Goal: Transaction & Acquisition: Book appointment/travel/reservation

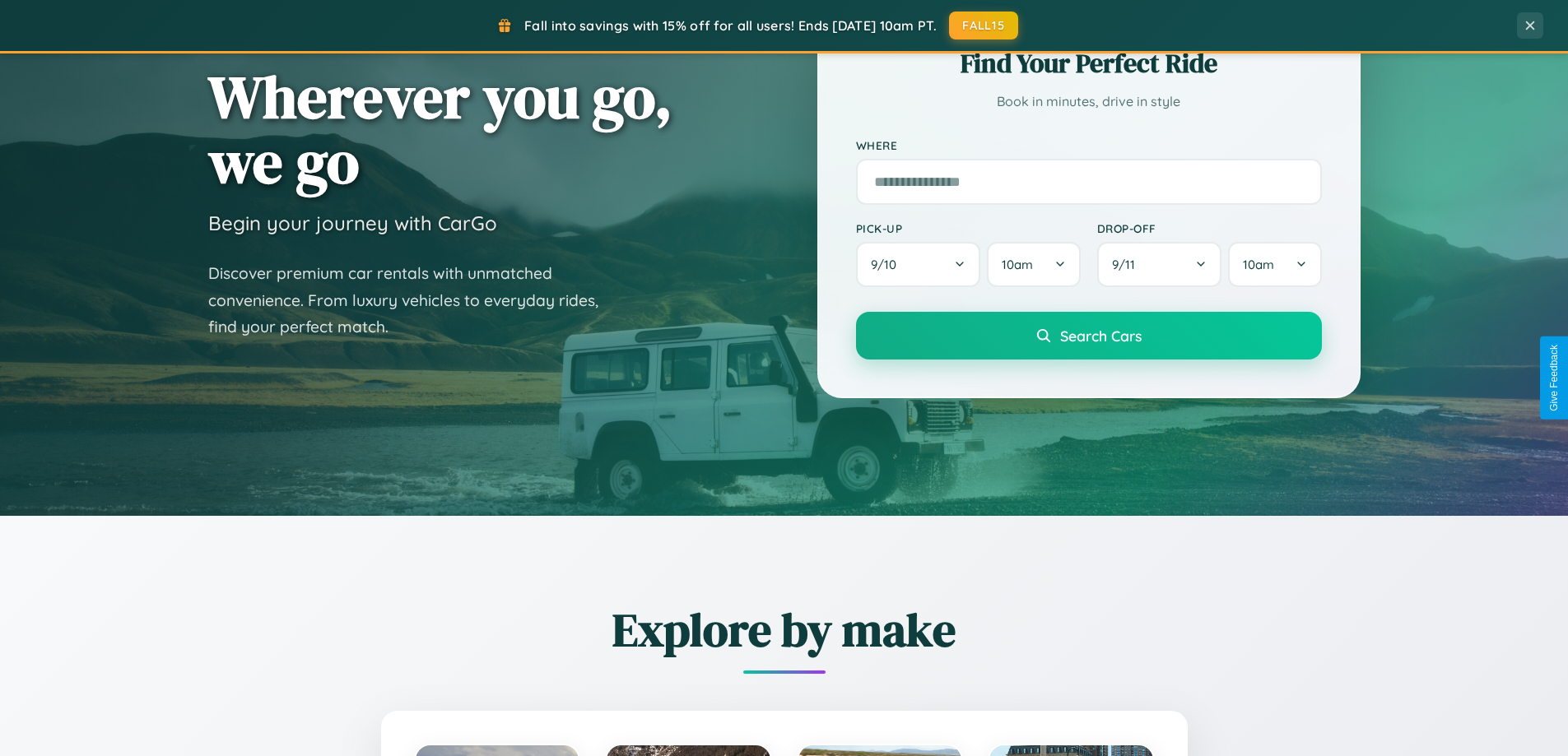
scroll to position [709, 0]
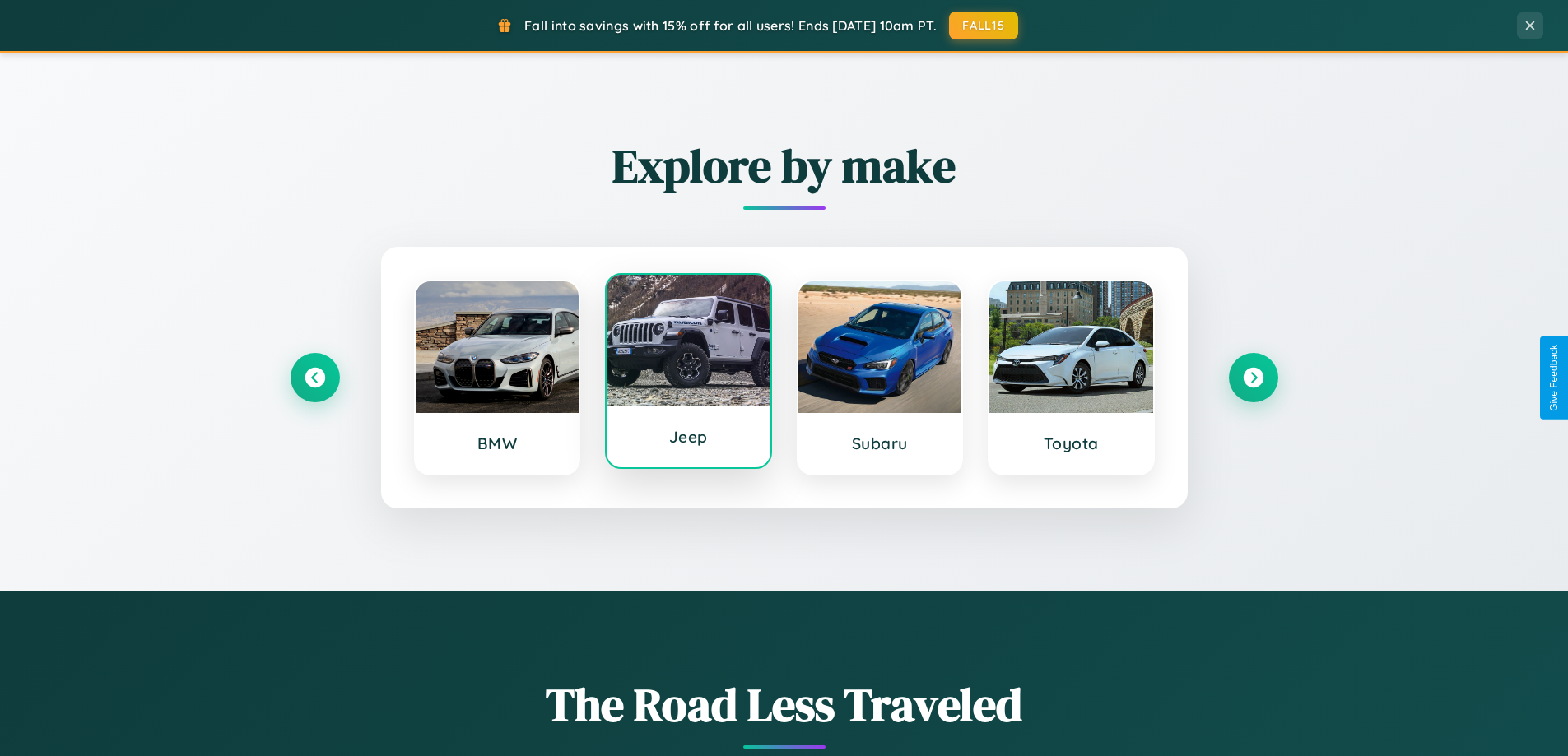
click at [688, 371] on div at bounding box center [688, 341] width 164 height 132
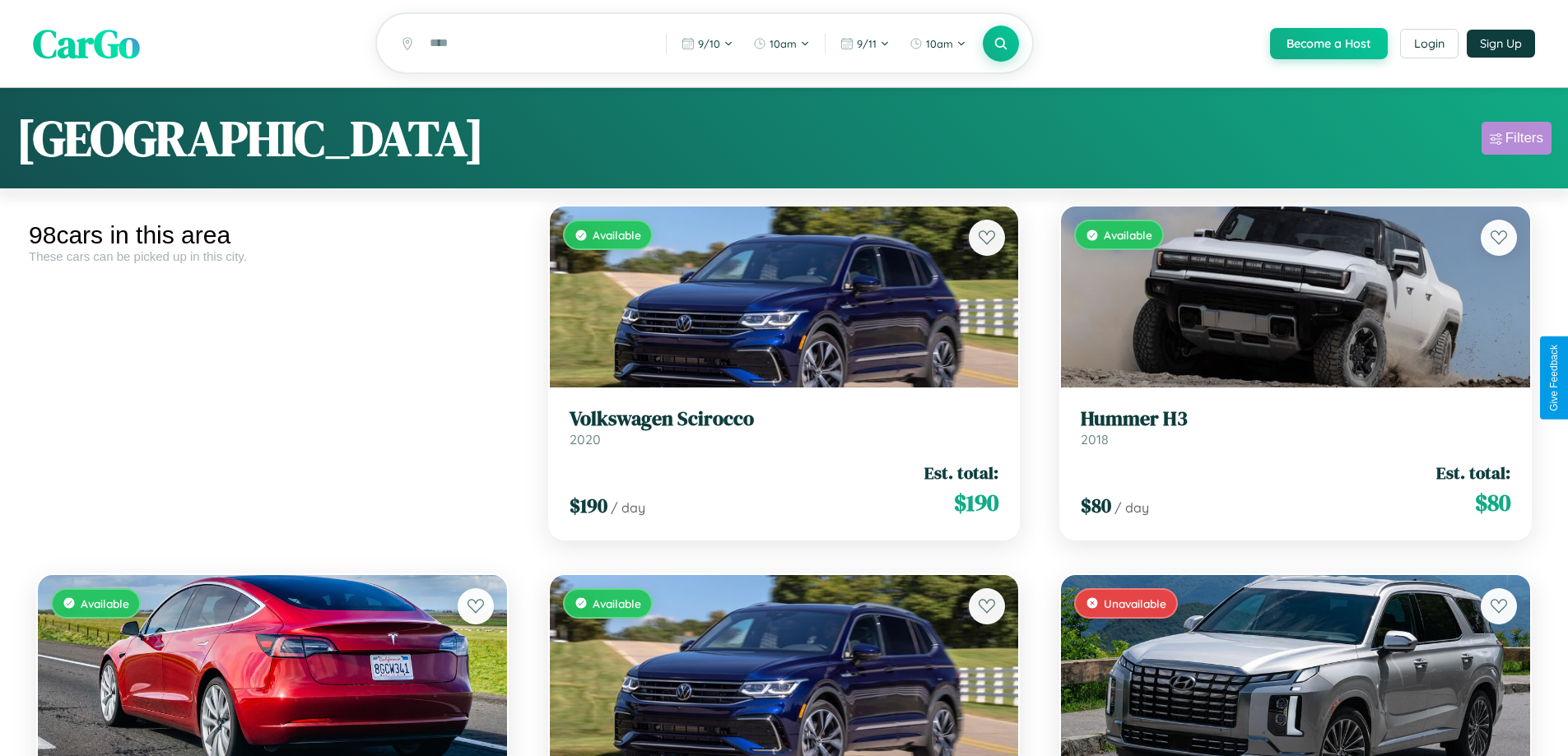
click at [1516, 141] on div "Filters" at bounding box center [1525, 138] width 38 height 16
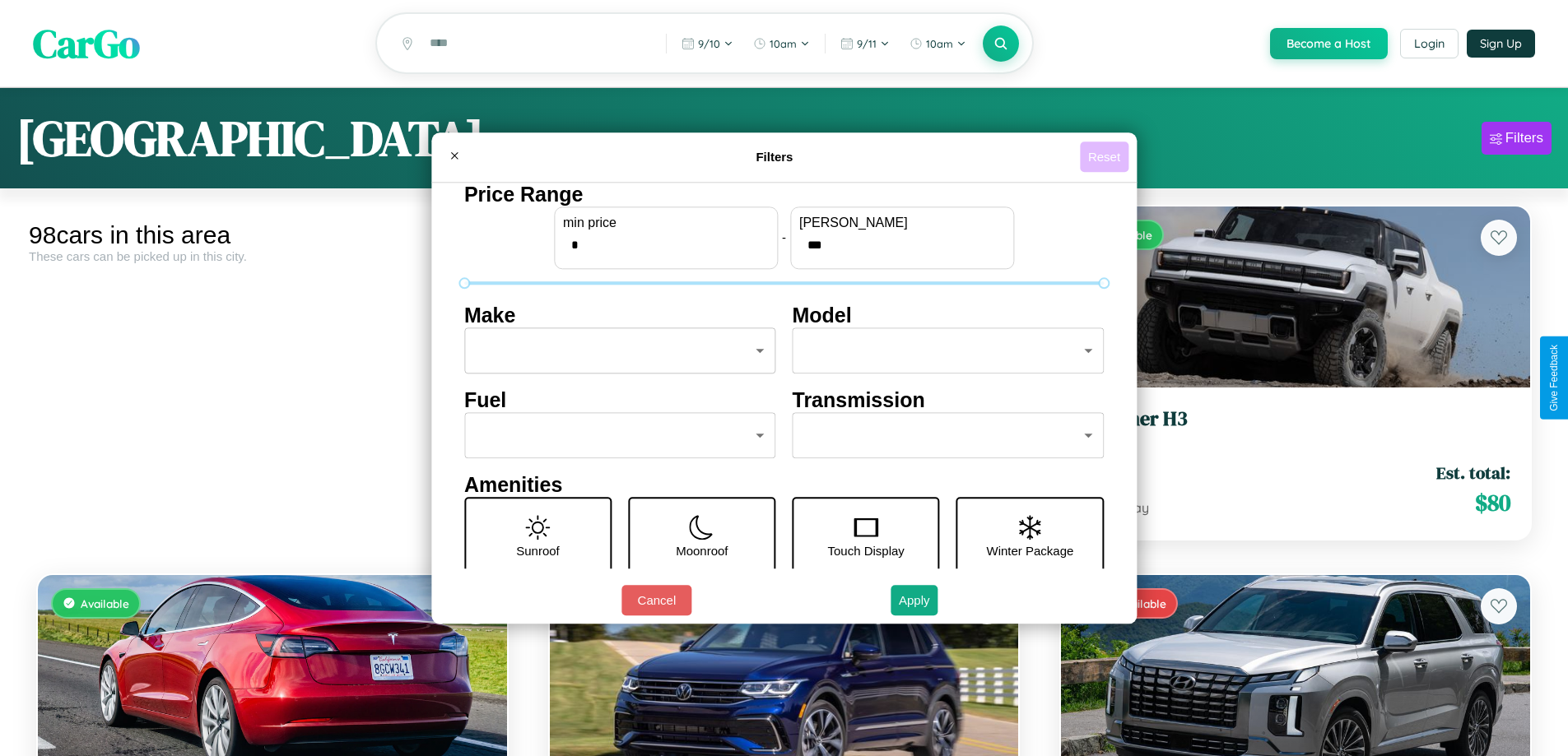
click at [1106, 156] on button "Reset" at bounding box center [1104, 156] width 49 height 31
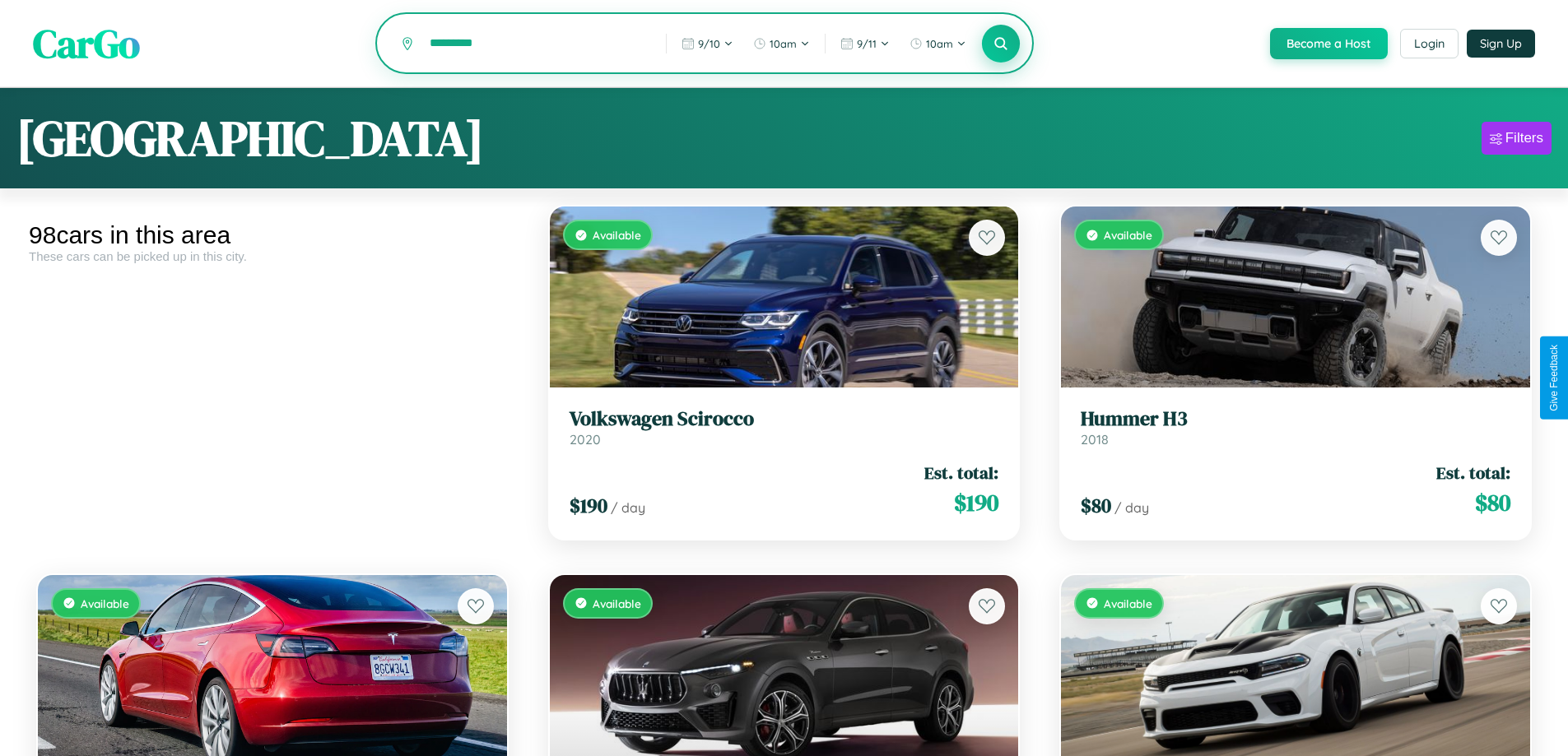
type input "*********"
click at [1000, 44] on icon at bounding box center [1001, 43] width 15 height 15
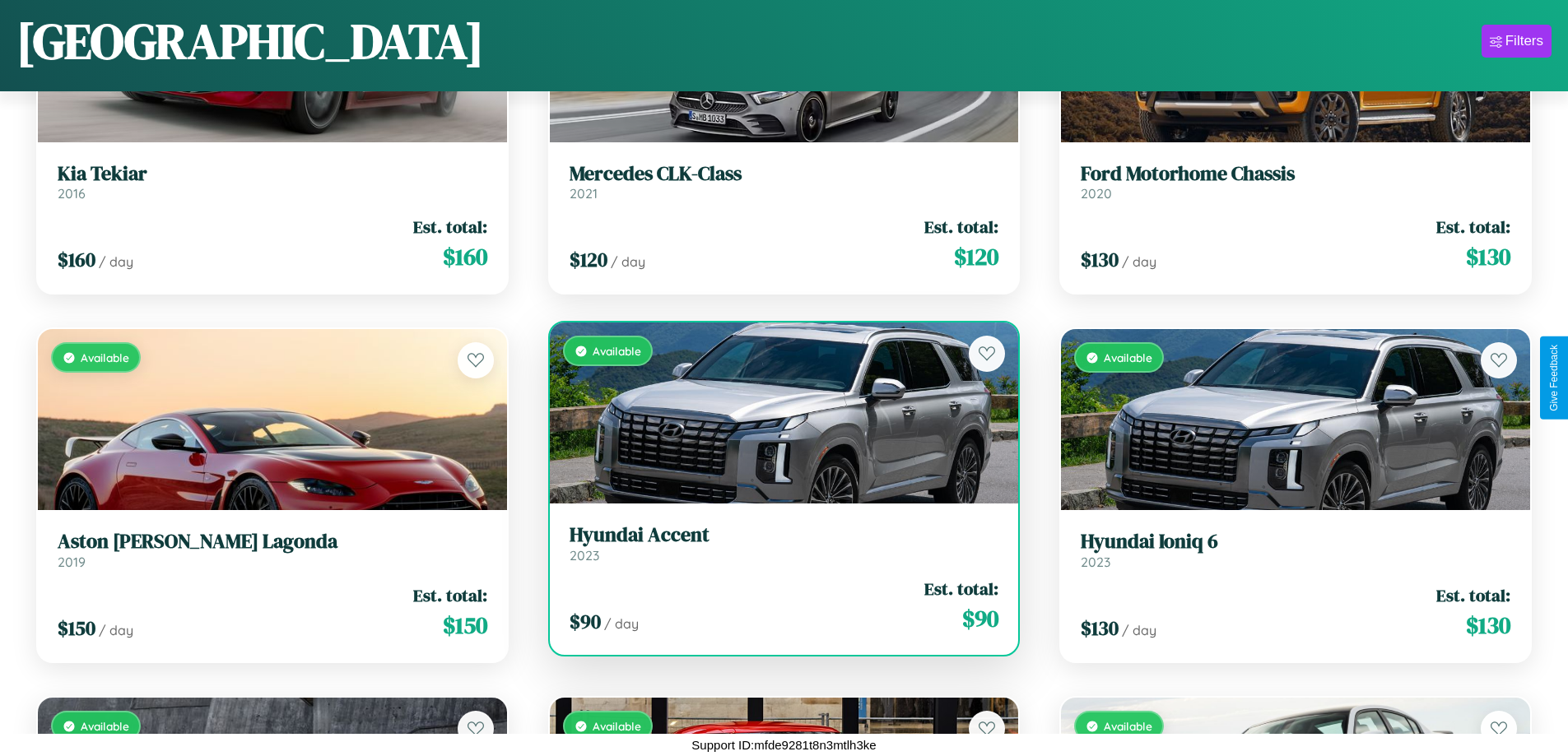
scroll to position [8335, 0]
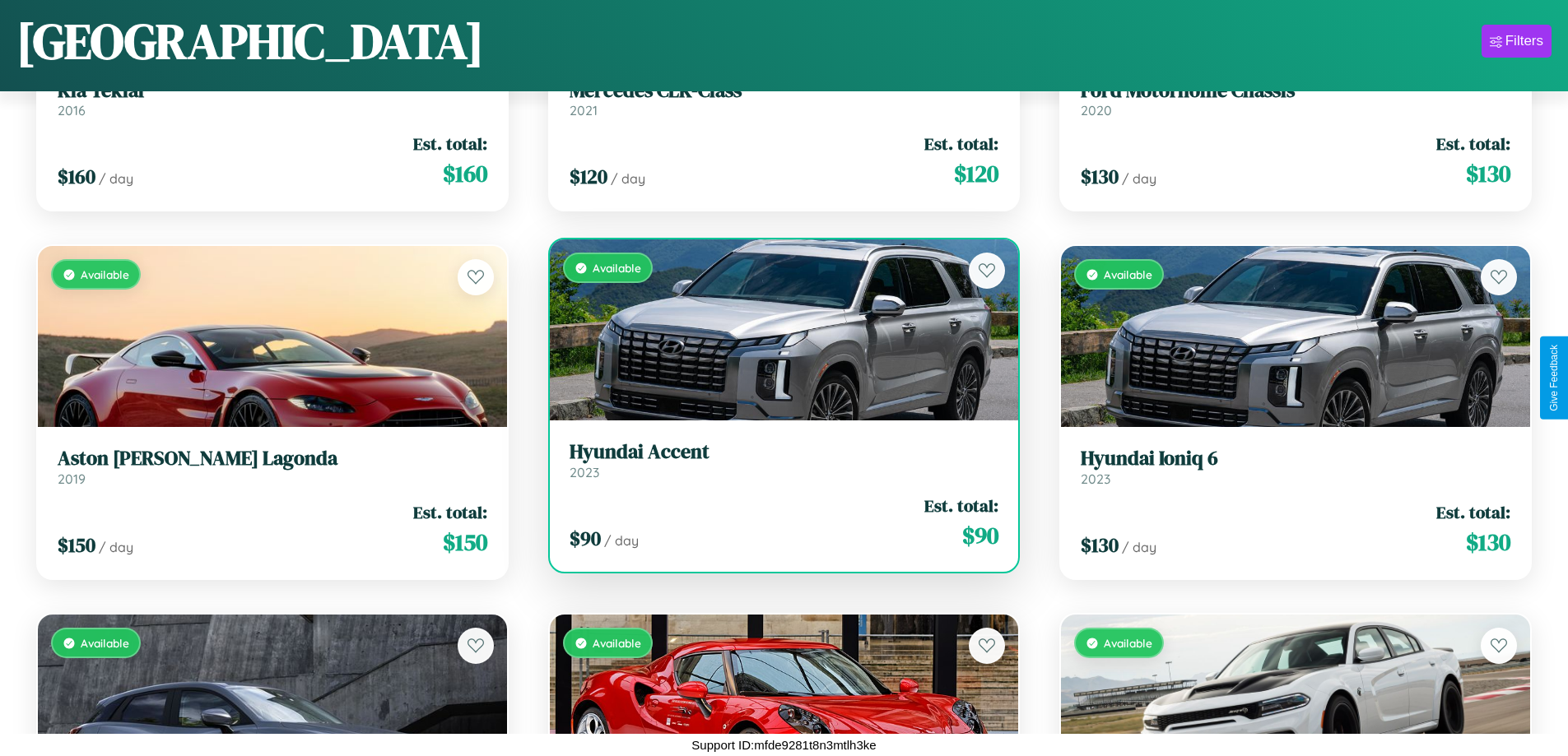
click at [777, 464] on h3 "Hyundai Accent" at bounding box center [784, 452] width 430 height 24
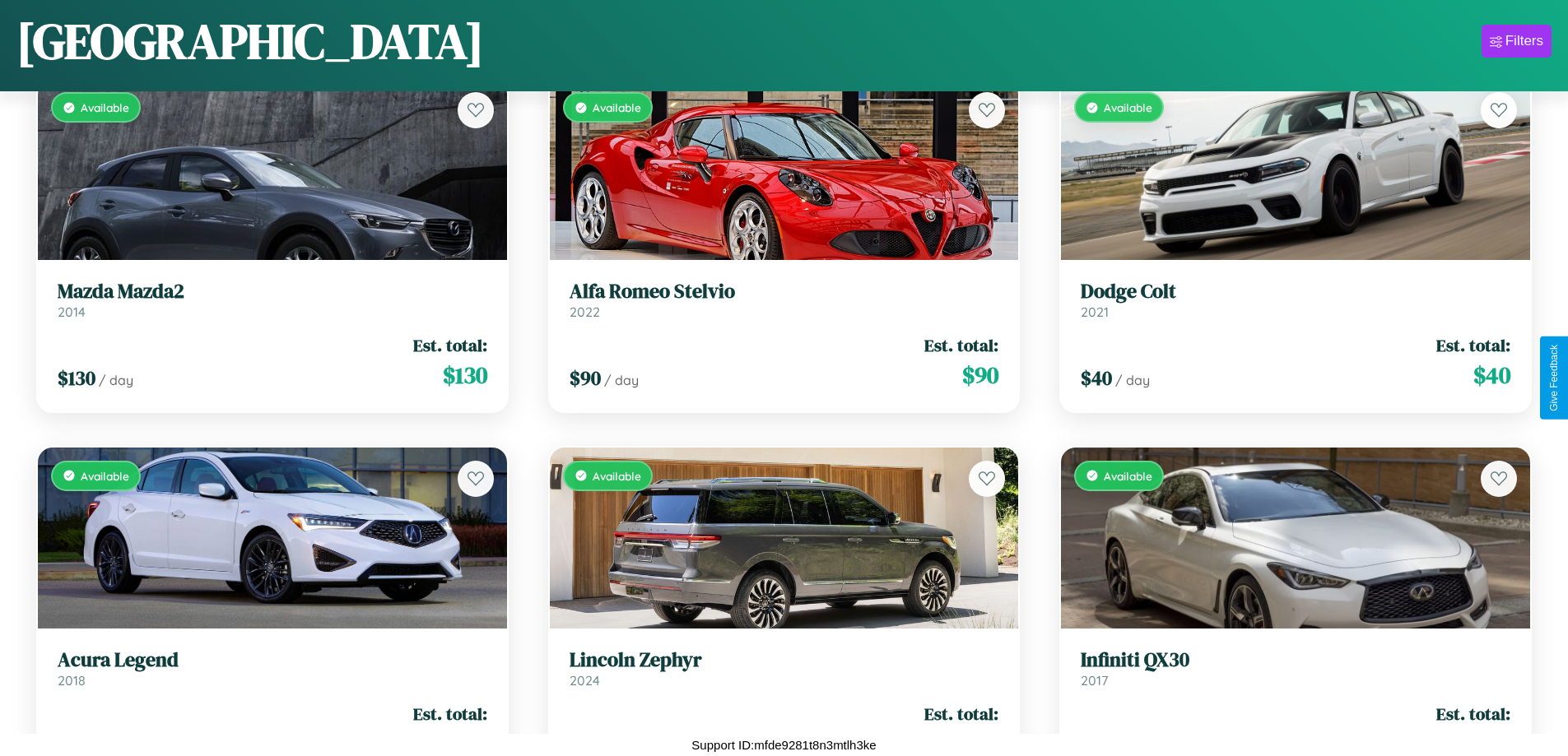
scroll to position [9439, 0]
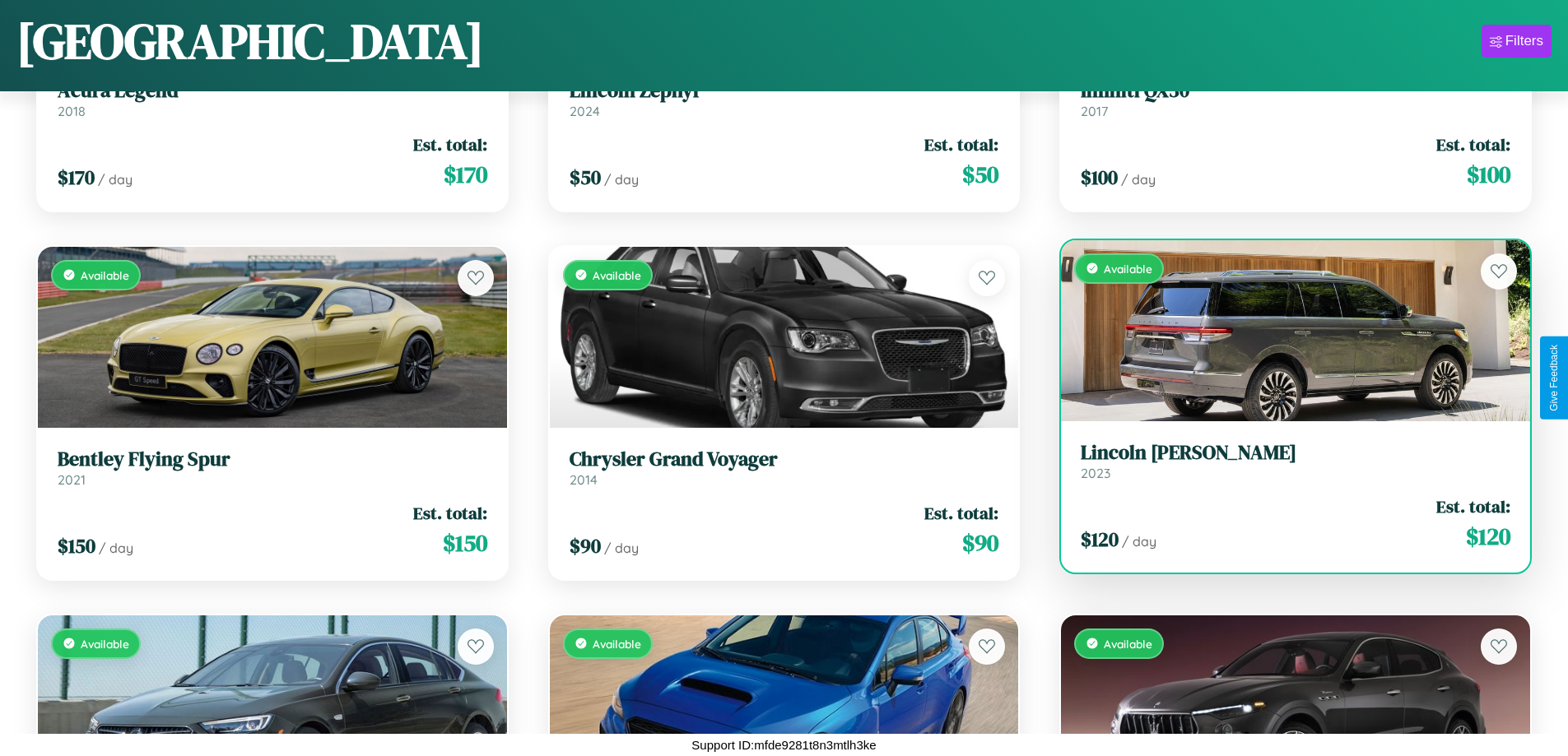
click at [1285, 460] on h3 "Lincoln Blackwood" at bounding box center [1295, 453] width 430 height 24
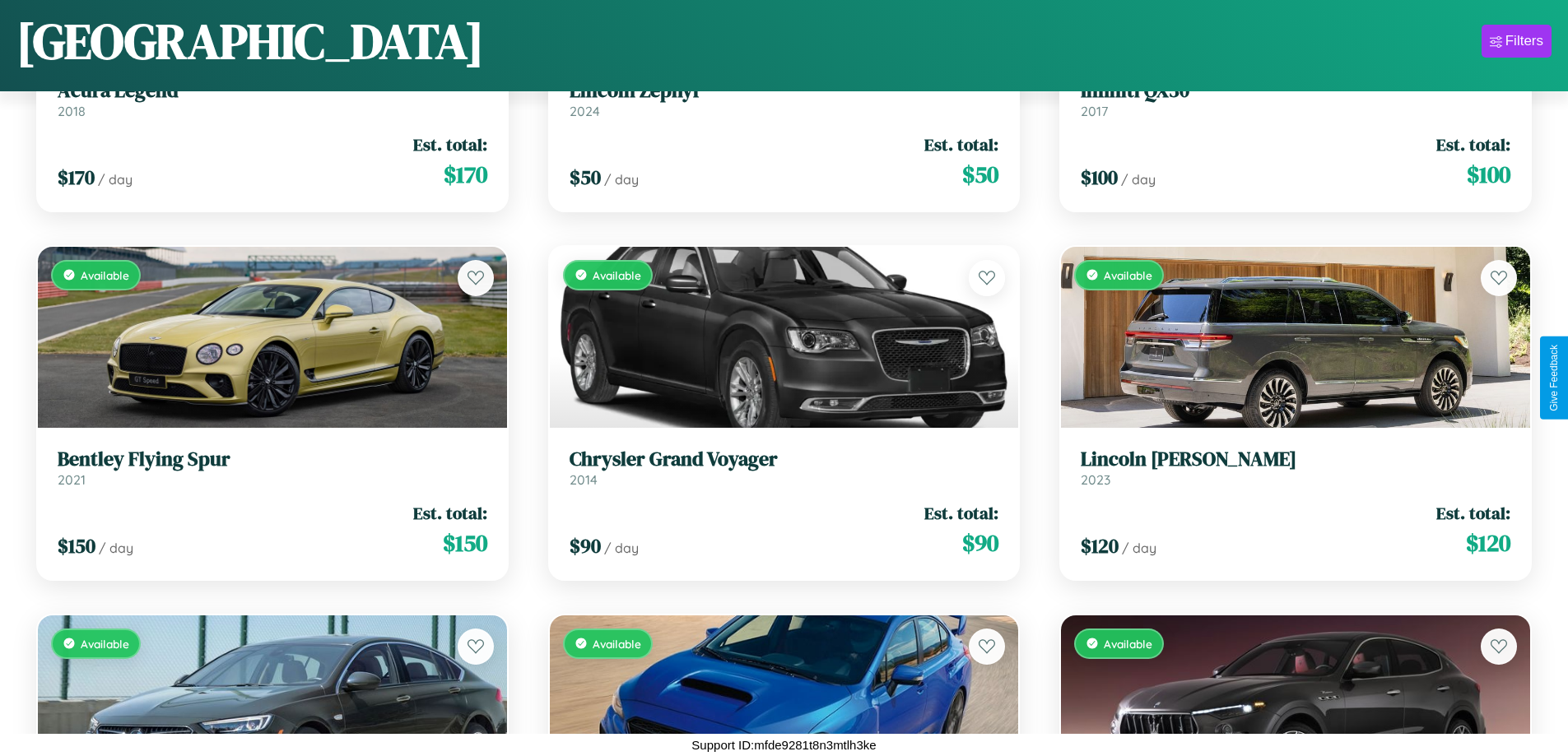
scroll to position [2073, 0]
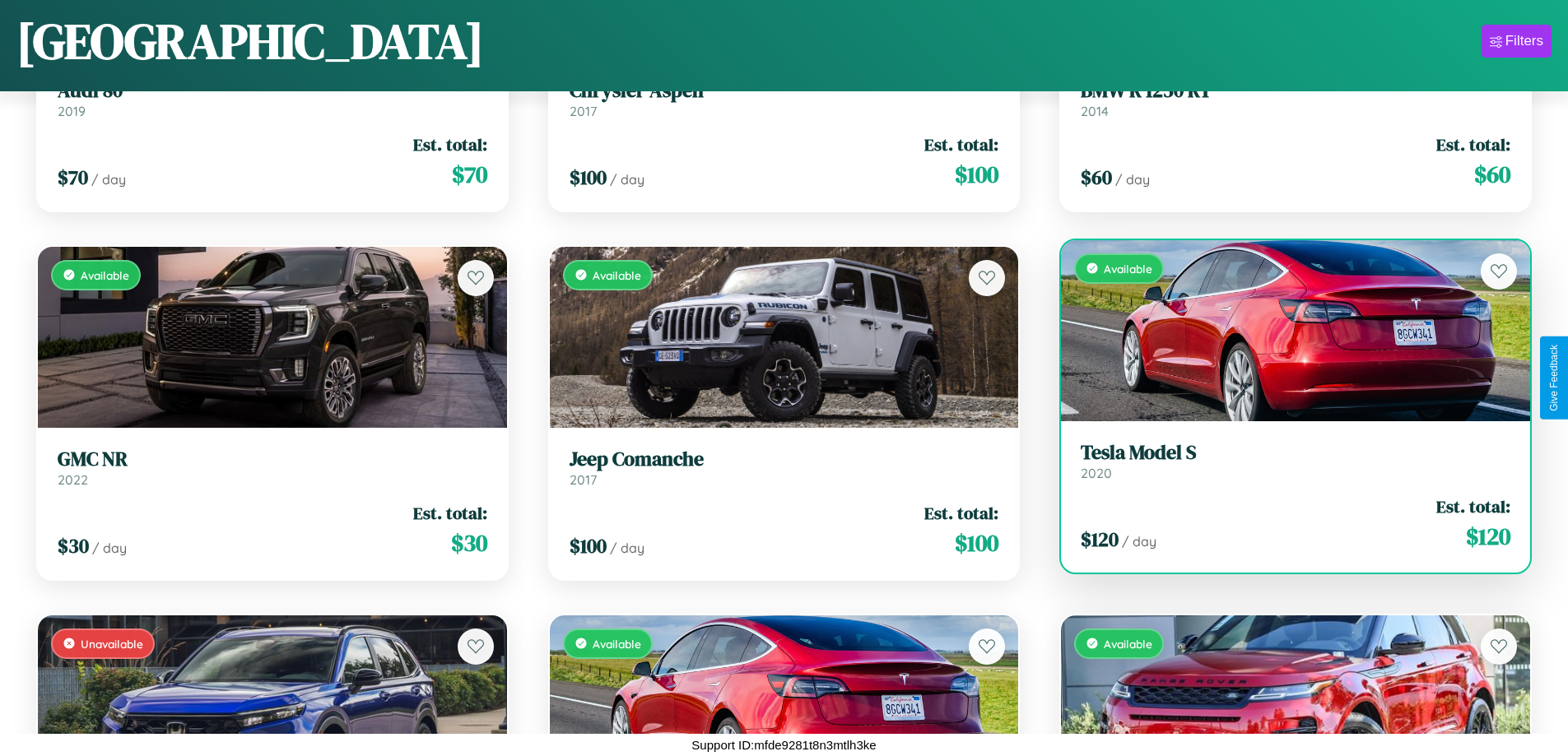
click at [1285, 468] on link "Tesla Model S 2020" at bounding box center [1295, 461] width 430 height 41
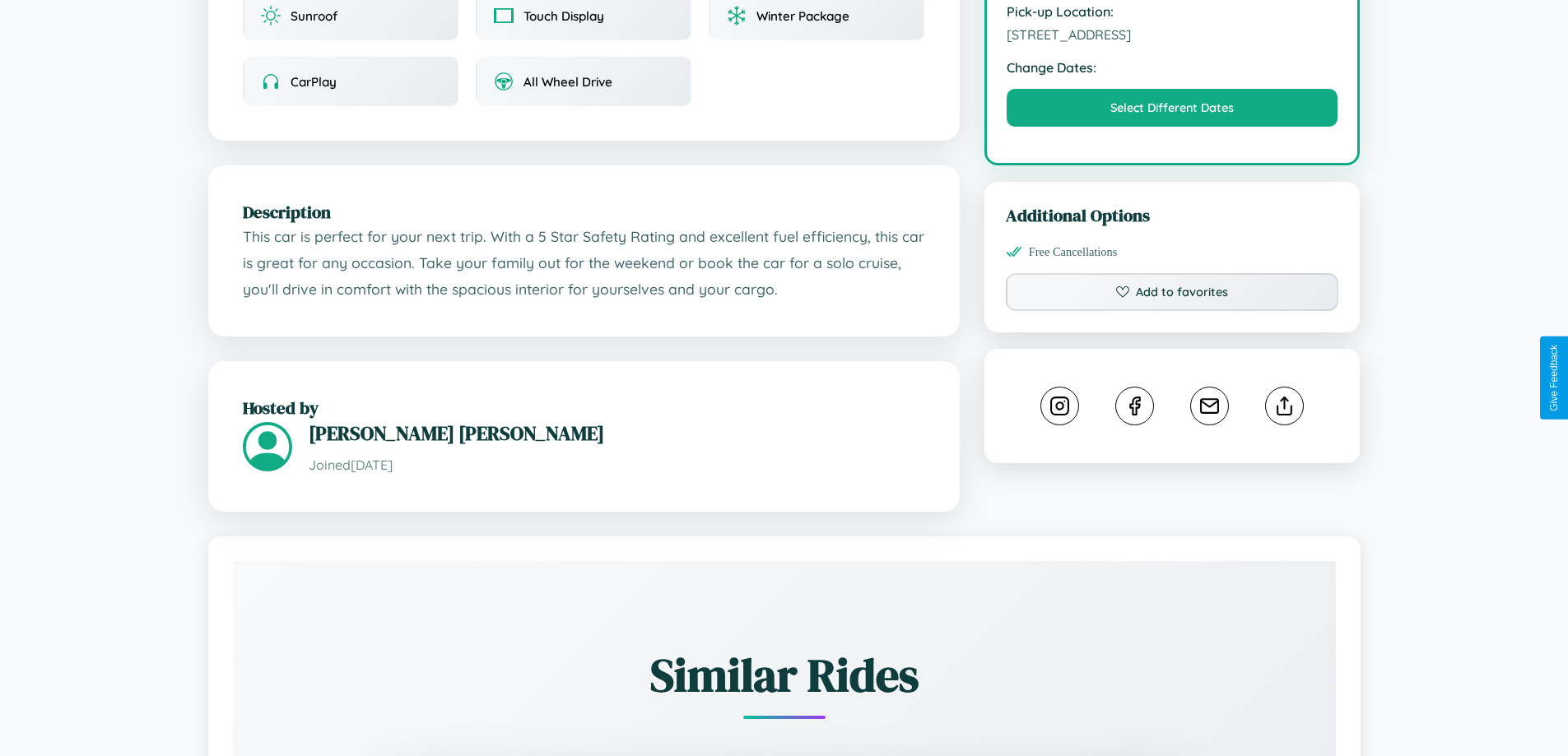
scroll to position [944, 0]
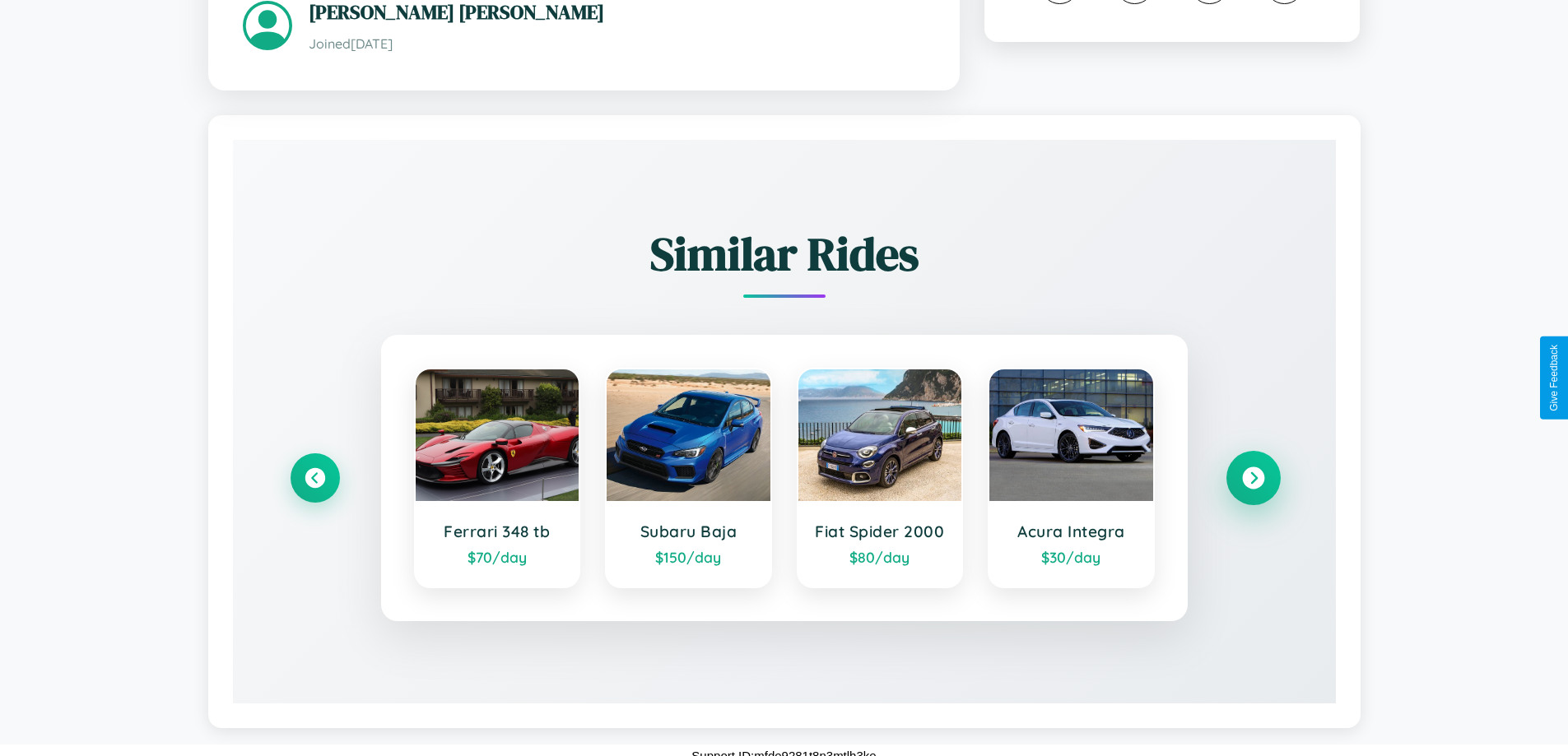
click at [1252, 468] on icon at bounding box center [1253, 478] width 23 height 23
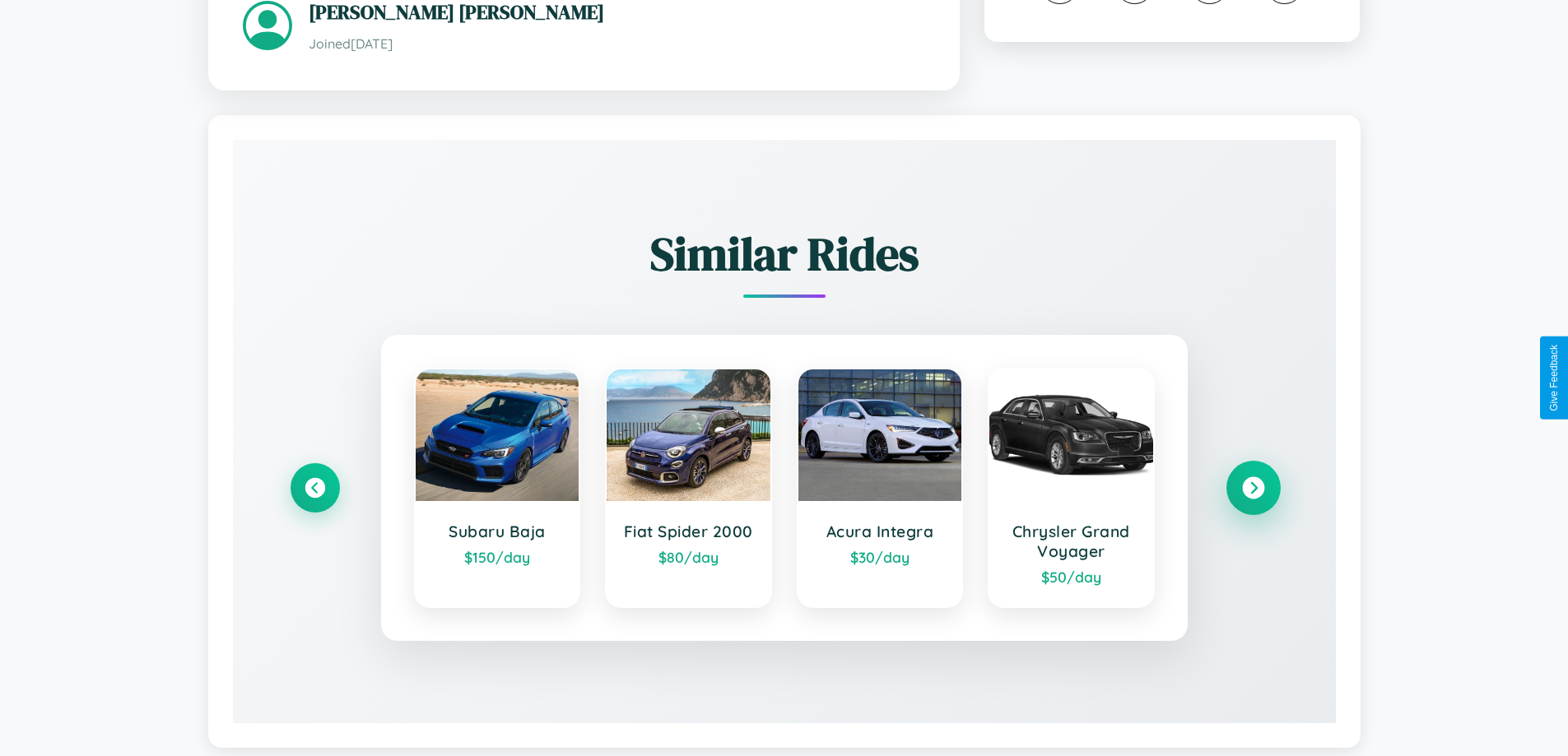
click at [1252, 477] on icon at bounding box center [1253, 488] width 23 height 23
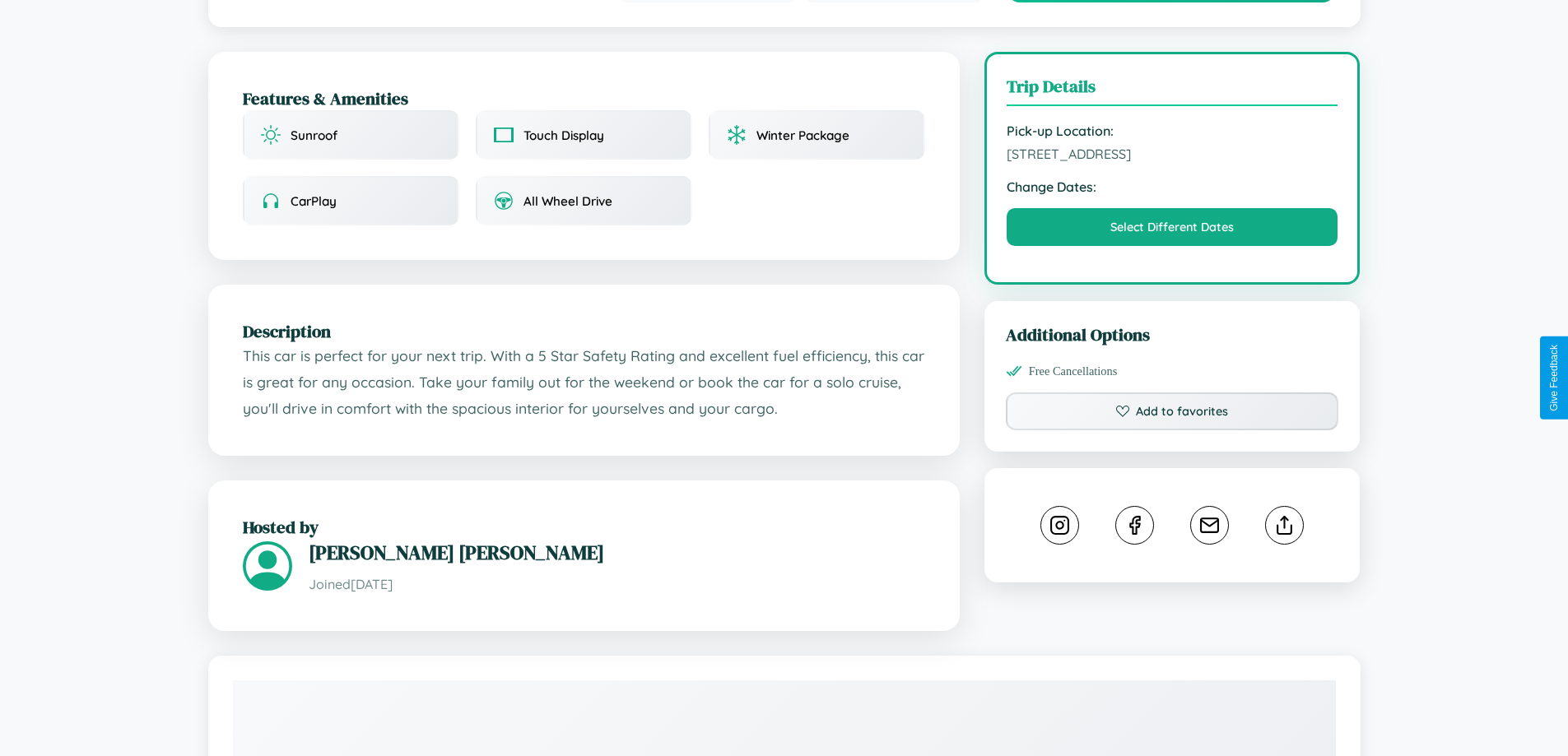
scroll to position [427, 0]
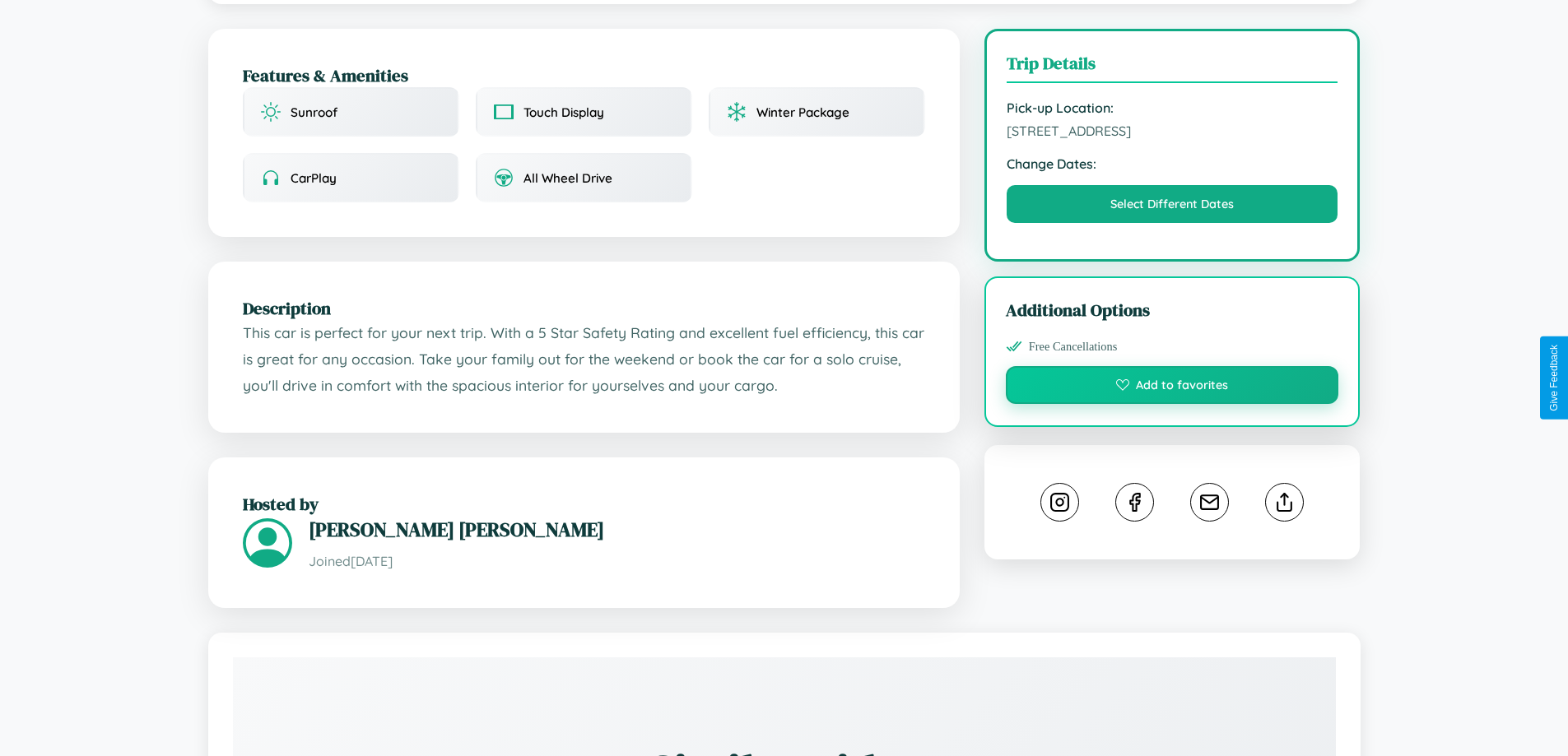
click at [1172, 374] on button "Add to favorites" at bounding box center [1172, 385] width 333 height 38
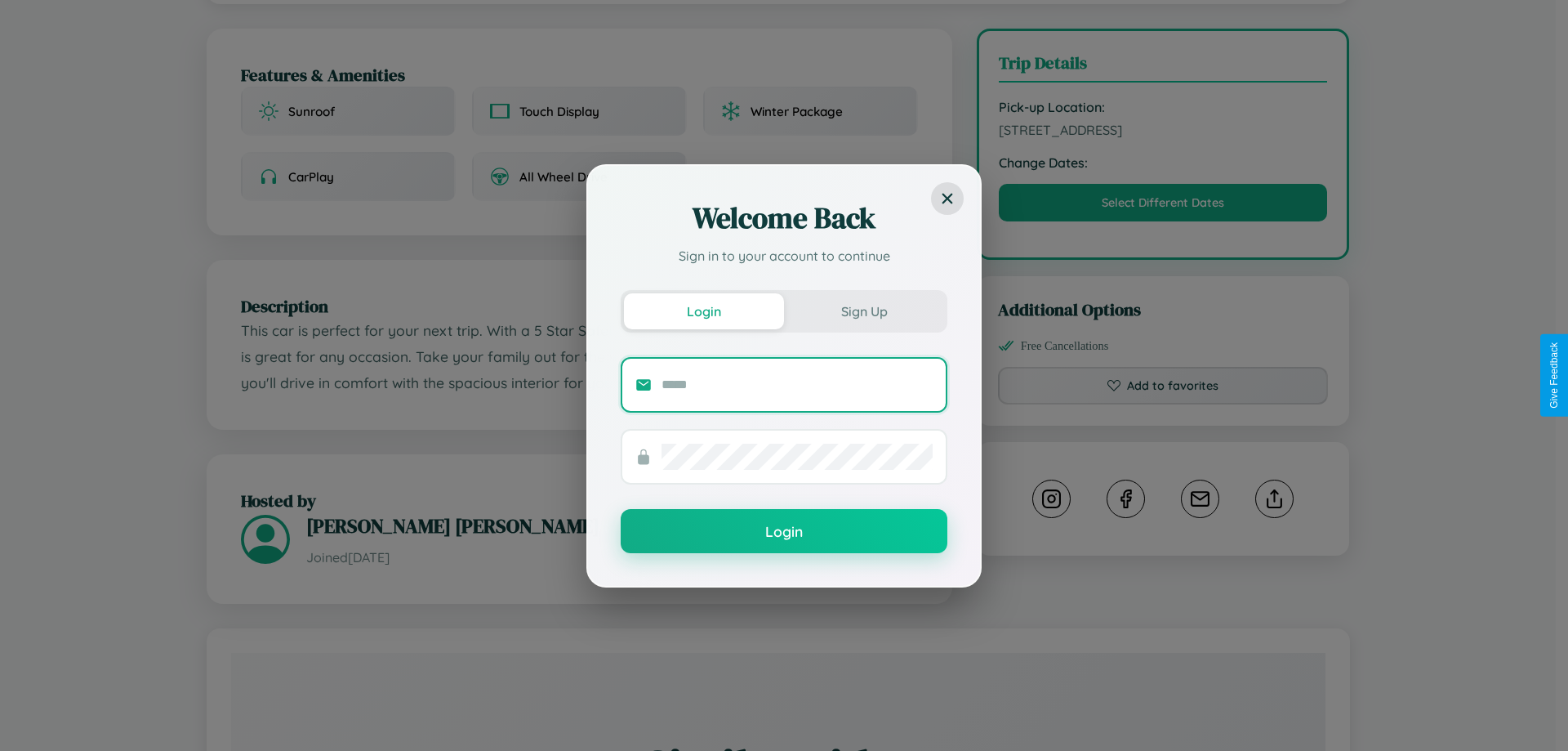
click at [797, 384] on input "text" at bounding box center [797, 384] width 271 height 26
type input "**********"
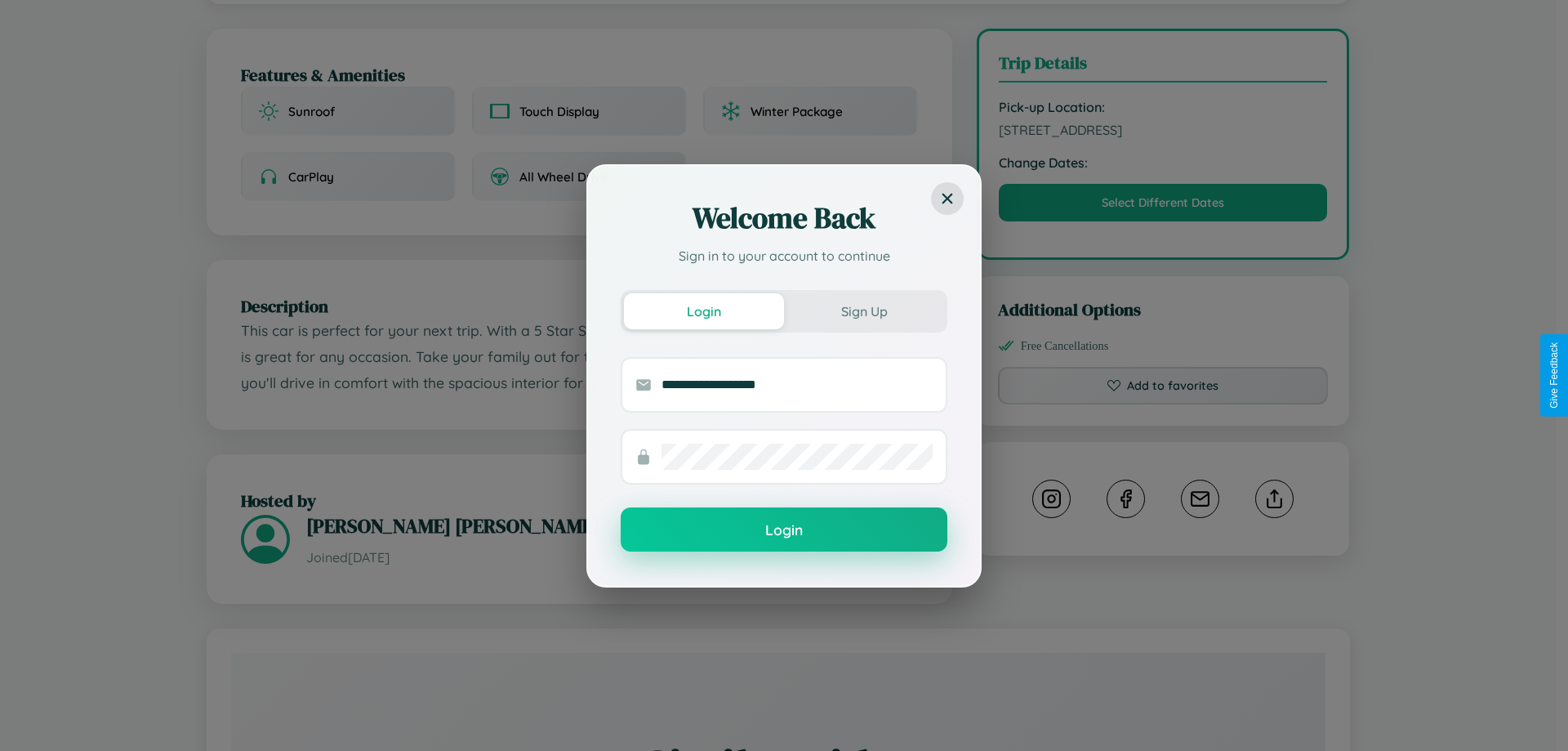
click at [784, 530] on button "Login" at bounding box center [784, 529] width 327 height 44
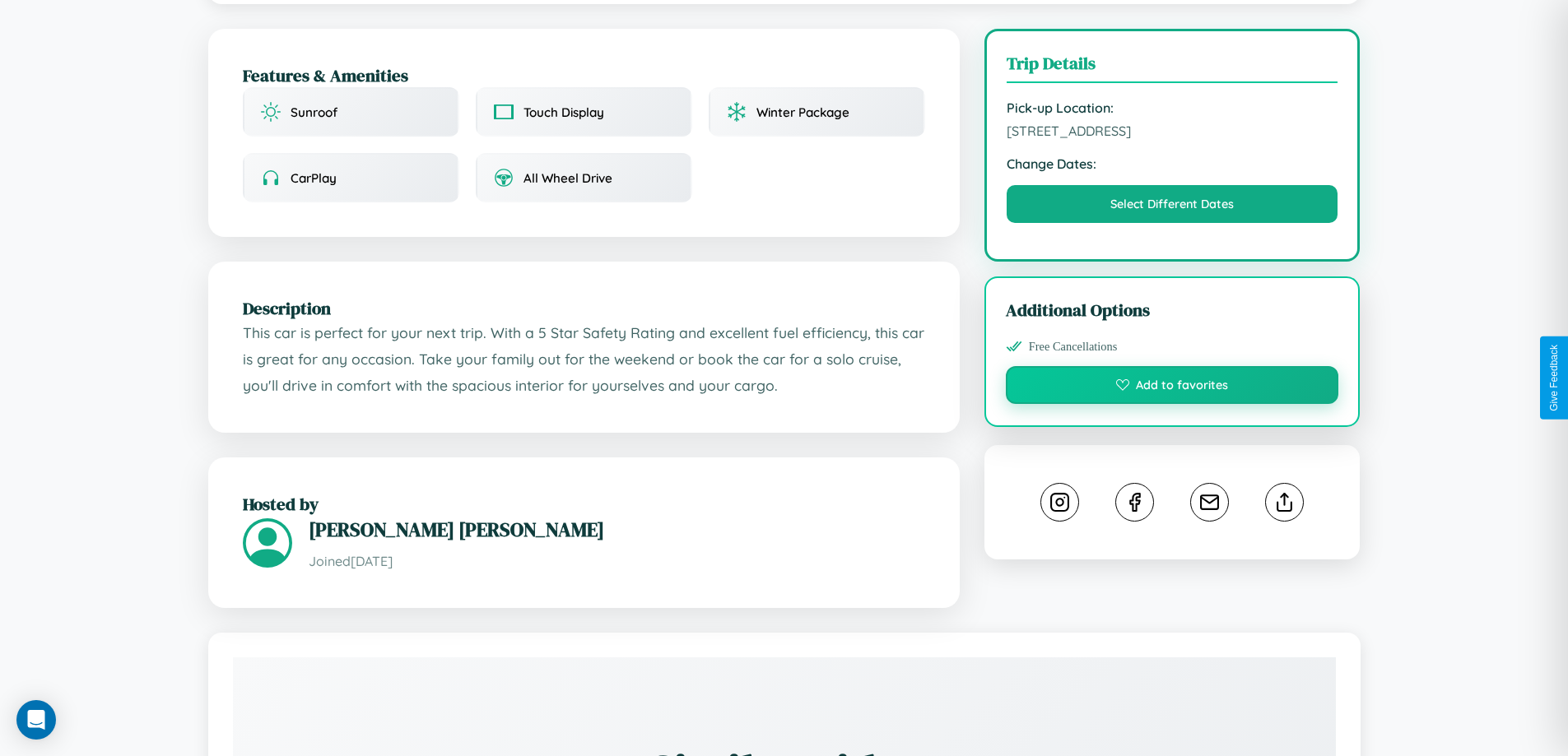
click at [1172, 374] on button "Add to favorites" at bounding box center [1172, 385] width 333 height 38
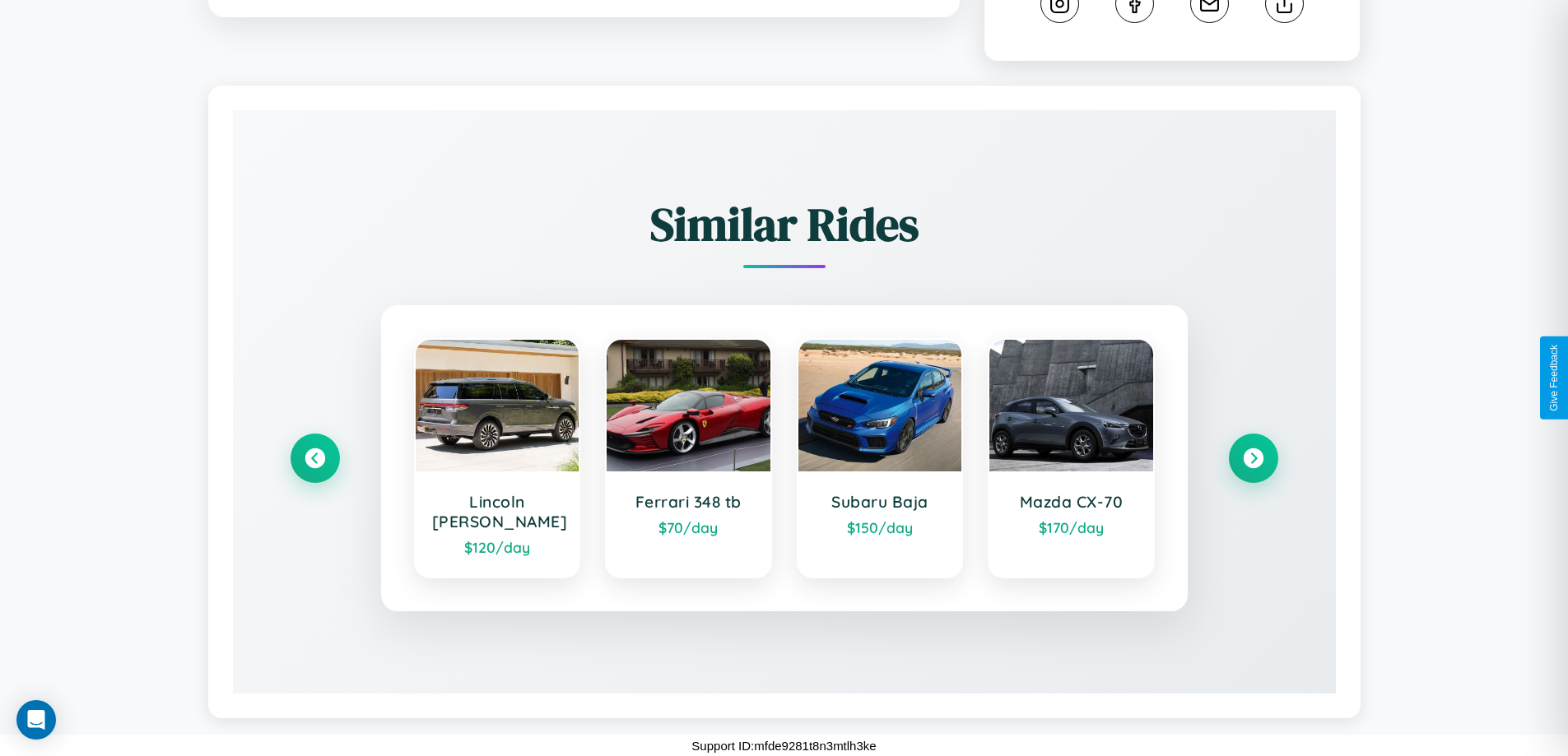
scroll to position [915, 0]
click at [314, 458] on icon at bounding box center [315, 458] width 23 height 23
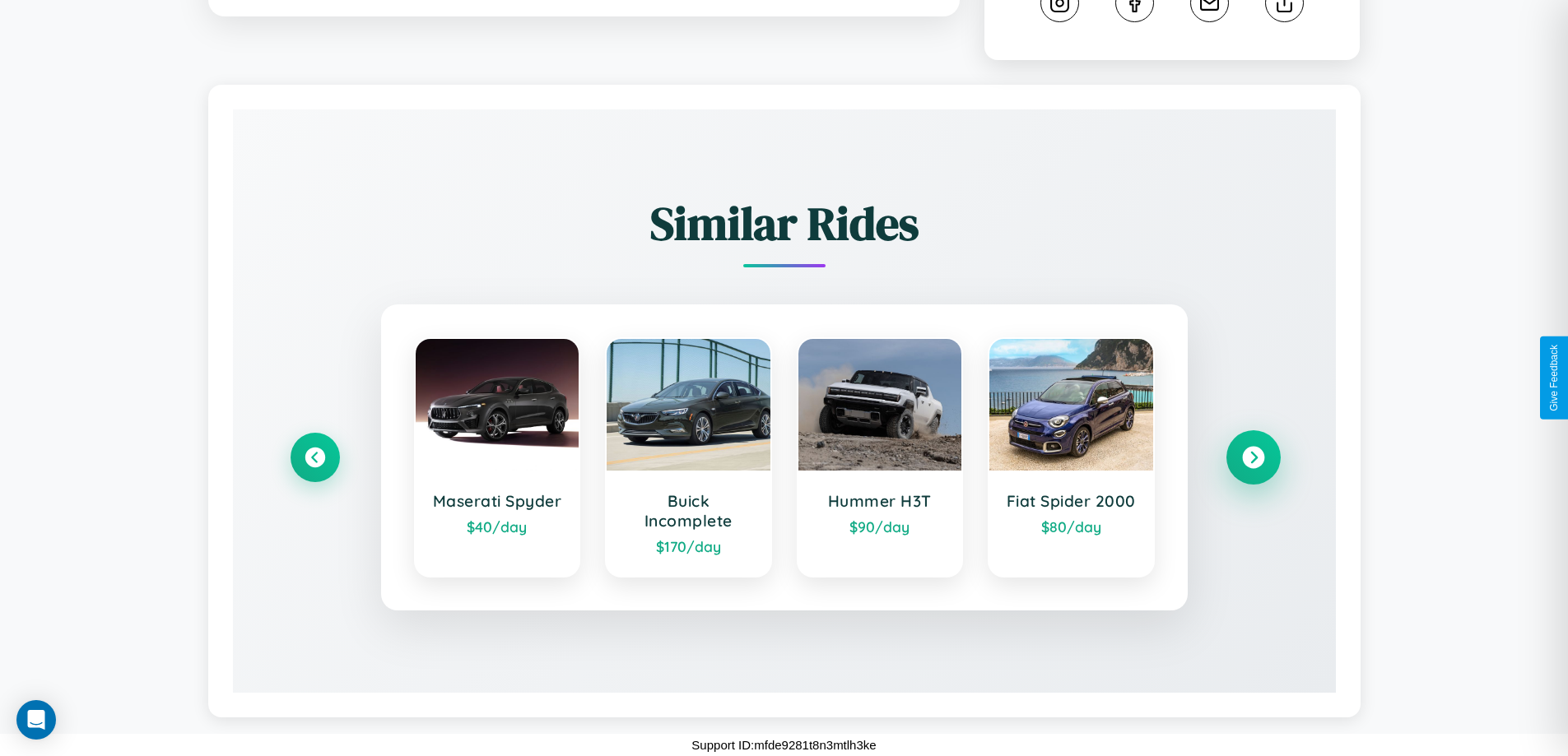
click at [1252, 458] on icon at bounding box center [1253, 458] width 23 height 23
